Goal: Check status: Check status

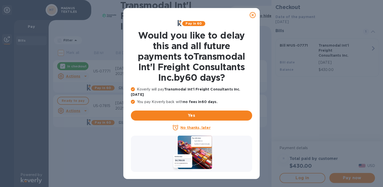
click at [189, 125] on u "No thanks, later" at bounding box center [195, 127] width 30 height 4
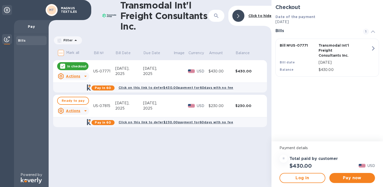
click at [169, 141] on div "Transmodal Int'l Freight Consultants Inc. ​ Click to hide Filter Amount Mark al…" at bounding box center [160, 93] width 223 height 187
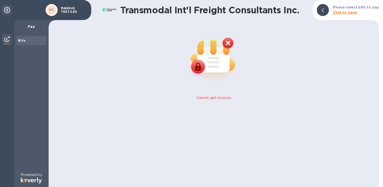
click at [7, 11] on icon at bounding box center [7, 10] width 6 height 6
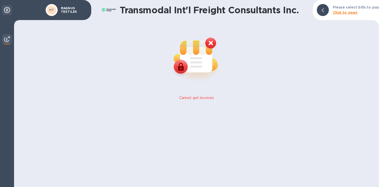
click at [4, 10] on div at bounding box center [7, 10] width 10 height 10
click at [6, 10] on icon at bounding box center [7, 10] width 6 height 6
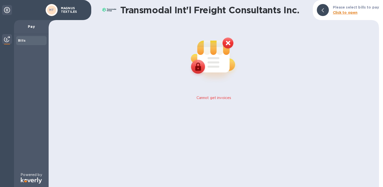
click at [78, 15] on div "MT MAGNUS TEXTILES" at bounding box center [67, 10] width 44 height 14
click at [72, 11] on p "MAGNUS TEXTILES" at bounding box center [73, 10] width 25 height 7
